Goal: Communication & Community: Share content

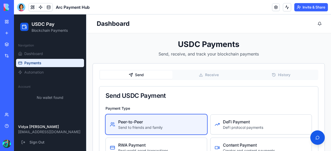
click at [6, 23] on link "My Workspace" at bounding box center [12, 22] width 21 height 10
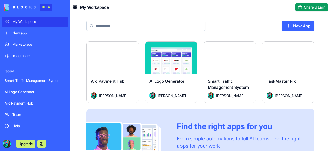
click at [132, 66] on div "Launch" at bounding box center [288, 58] width 52 height 32
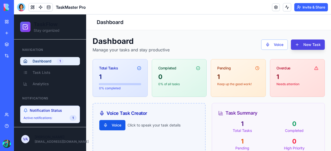
click at [132, 7] on button "Invite & Share" at bounding box center [311, 7] width 34 height 8
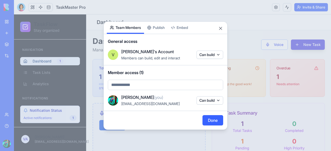
click at [132, 54] on body "BETA My Workspace New app Marketplace Integrations Recent Smart Traffic Managem…" at bounding box center [165, 75] width 331 height 151
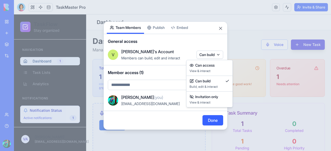
click at [132, 99] on body "BETA My Workspace New app Marketplace Integrations Recent Smart Traffic Managem…" at bounding box center [165, 75] width 331 height 151
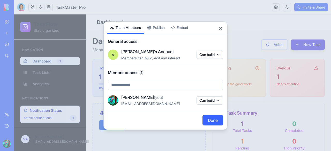
click at [132, 87] on body "BETA My Workspace New app Marketplace Integrations Recent Smart Traffic Managem…" at bounding box center [165, 75] width 331 height 151
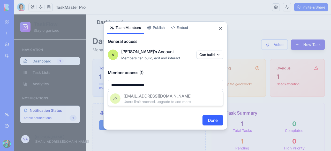
type input "**********"
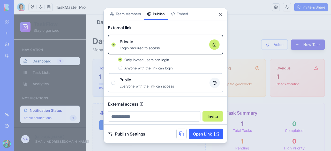
click at [132, 27] on div "Share App Team Members Publish Embed External link Private Login required to ac…" at bounding box center [165, 75] width 124 height 136
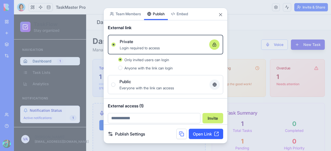
scroll to position [19, 0]
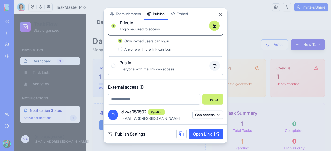
click at [132, 113] on button "Can access" at bounding box center [207, 115] width 31 height 8
click at [132, 115] on div "Remove access" at bounding box center [207, 125] width 39 height 8
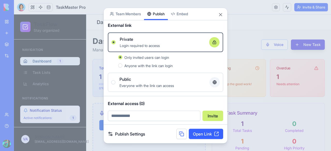
click at [132, 11] on body "BETA My Workspace New app Marketplace Integrations Recent Smart Traffic Managem…" at bounding box center [165, 75] width 331 height 151
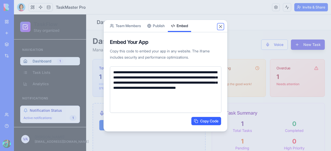
click at [132, 27] on button "Close" at bounding box center [220, 26] width 5 height 5
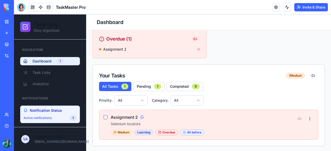
scroll to position [0, 0]
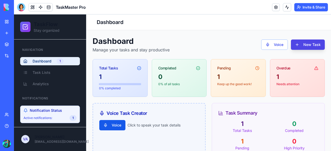
click at [132, 22] on div "Toggle sidebar Dashboard" at bounding box center [208, 22] width 244 height 16
